Goal: Check status: Check status

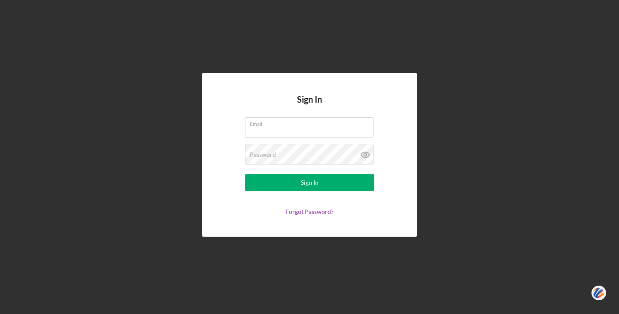
type input "[EMAIL_ADDRESS][DOMAIN_NAME]"
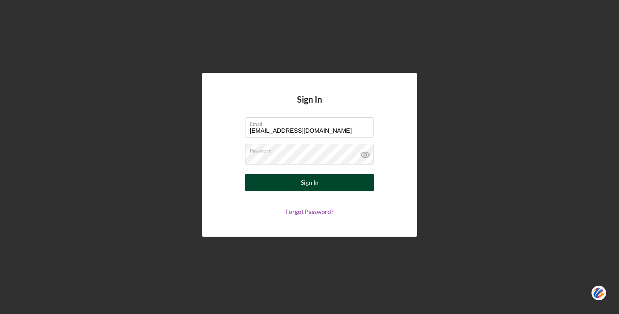
click at [279, 184] on button "Sign In" at bounding box center [309, 182] width 129 height 17
